Goal: Use online tool/utility: Use online tool/utility

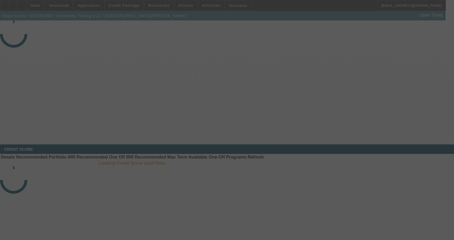
select select "4"
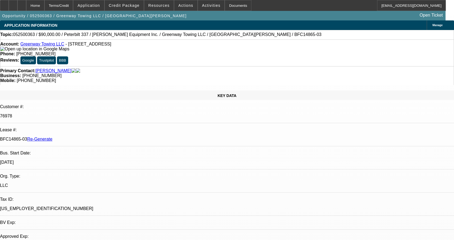
select select "0"
select select "0.1"
select select "1"
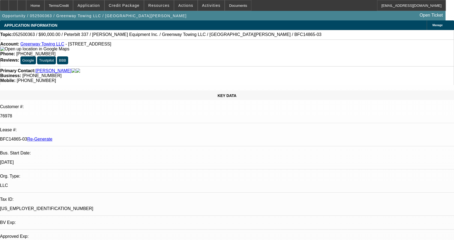
select select "4"
click at [211, 4] on span at bounding box center [211, 5] width 27 height 13
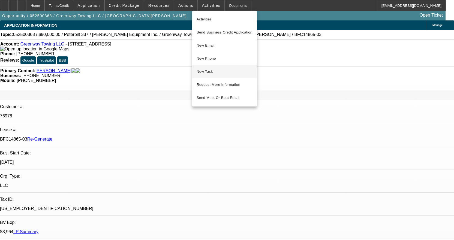
click at [213, 70] on span "New Task" at bounding box center [225, 71] width 56 height 7
